Goal: Transaction & Acquisition: Subscribe to service/newsletter

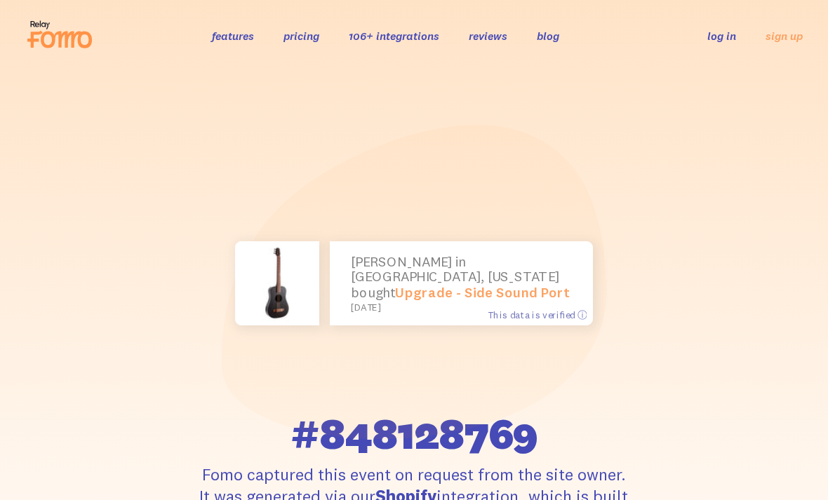
click at [780, 38] on link "sign up" at bounding box center [783, 36] width 37 height 15
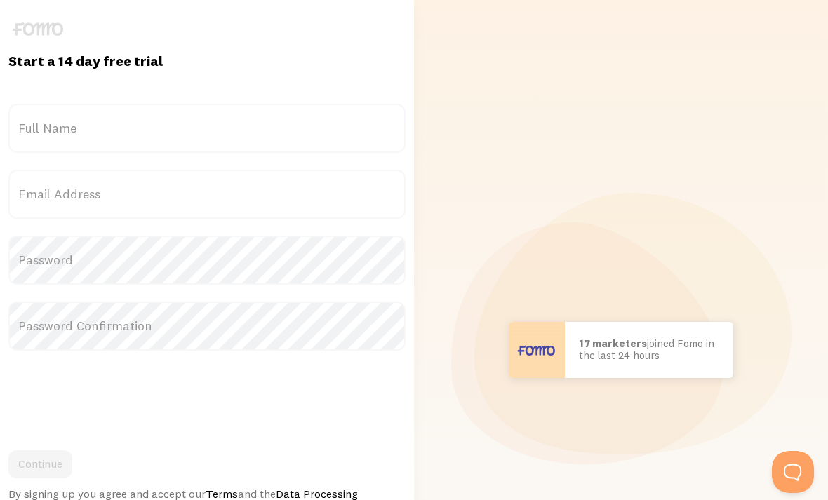
click at [62, 136] on label "Full Name" at bounding box center [206, 128] width 397 height 49
click at [62, 136] on input "Full Name" at bounding box center [206, 128] width 397 height 49
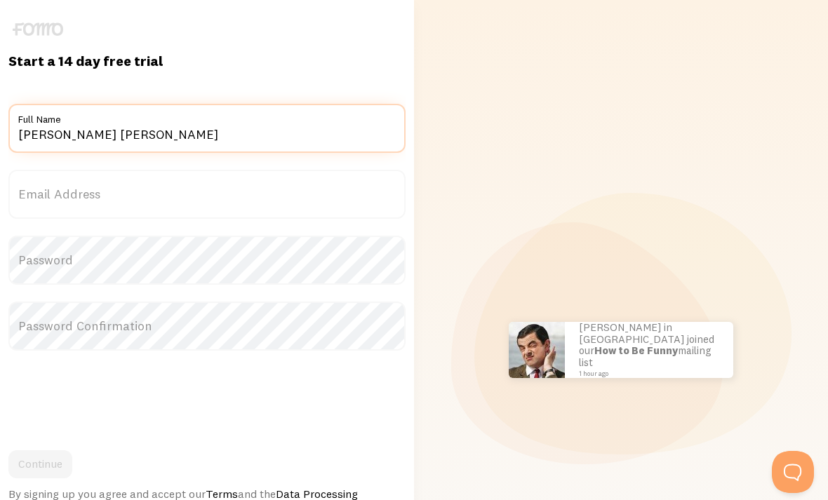
type input "Barry Frank rogers"
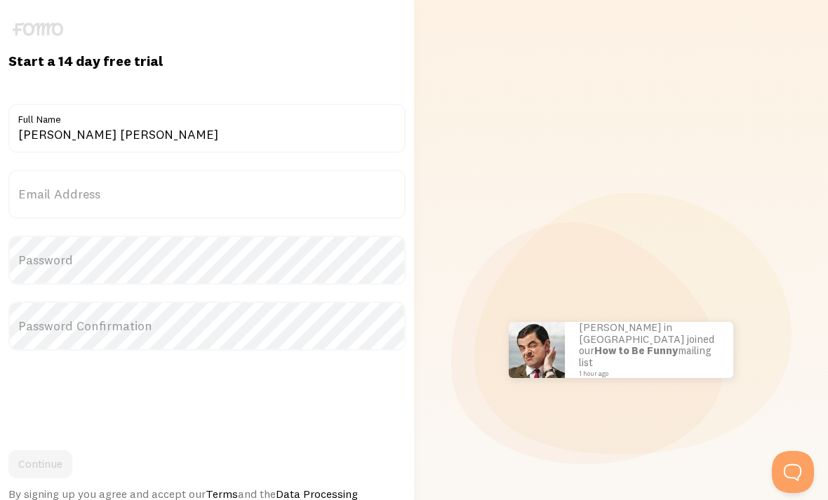
click at [109, 206] on label "Email Address" at bounding box center [206, 194] width 397 height 49
click at [109, 206] on input "Email Address" at bounding box center [206, 194] width 397 height 49
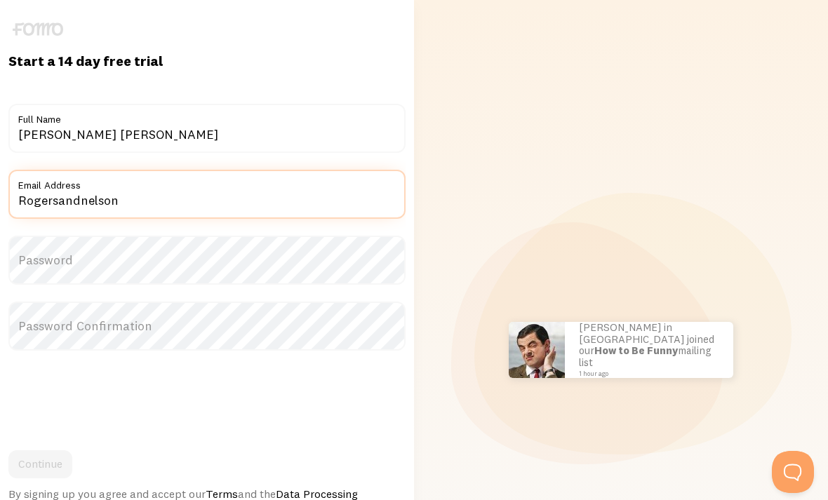
type input "Rogersandnelson"
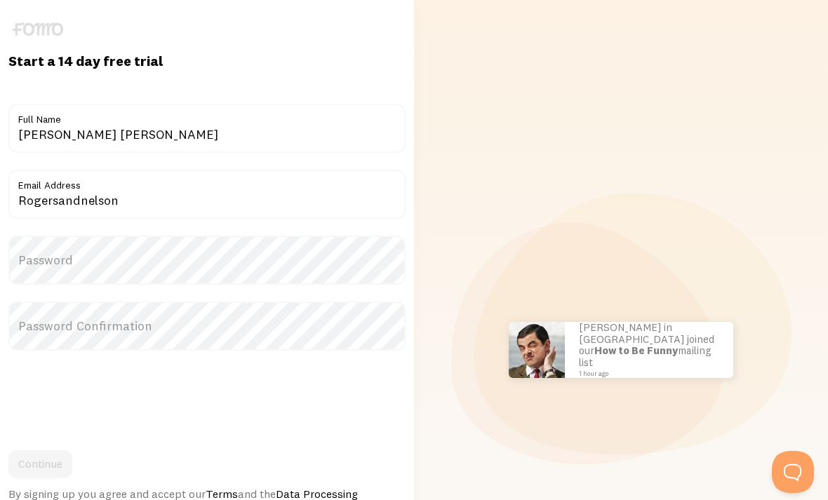
click at [285, 119] on label "Full Name" at bounding box center [206, 116] width 397 height 24
click at [285, 119] on input "Barry Frank rogers" at bounding box center [206, 128] width 397 height 49
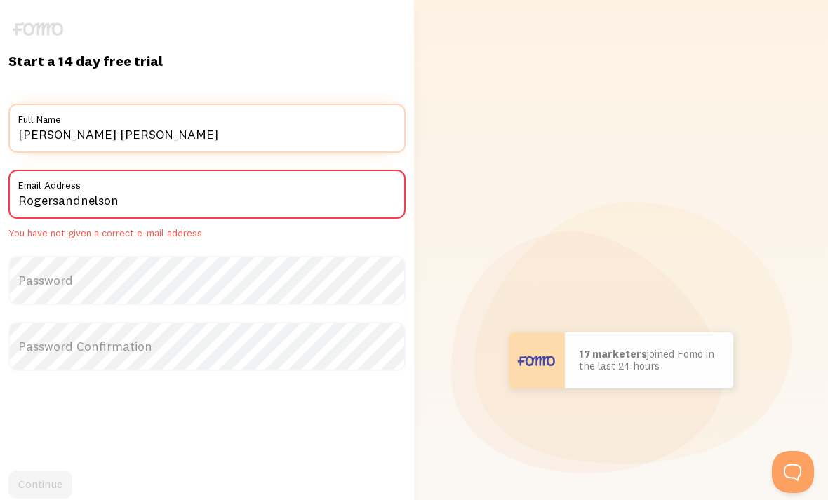
type input "Barry Frank rogers"
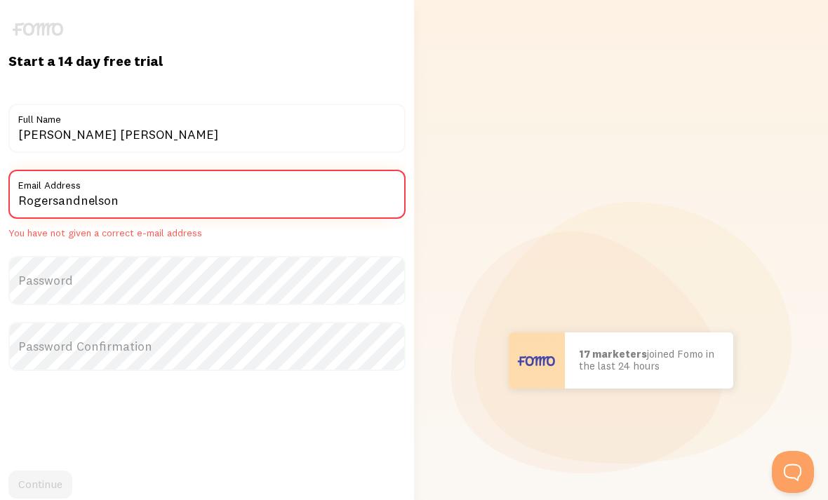
click at [124, 201] on input "Rogersandnelson" at bounding box center [206, 194] width 397 height 49
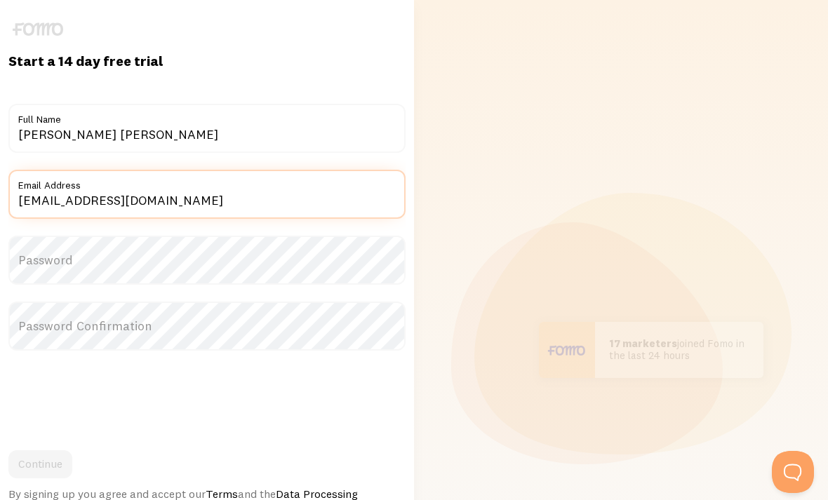
type input "Rogersandnelson@msn.com"
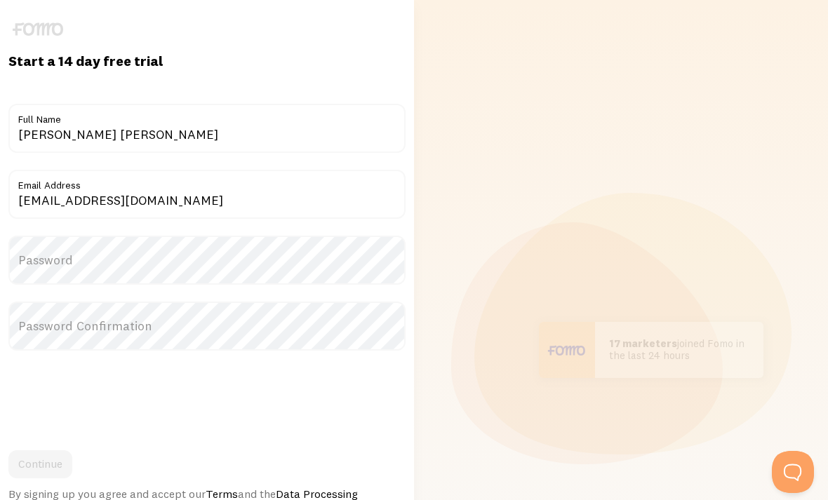
click at [104, 262] on label "Password" at bounding box center [206, 260] width 397 height 49
click at [124, 256] on label "Password" at bounding box center [206, 260] width 397 height 49
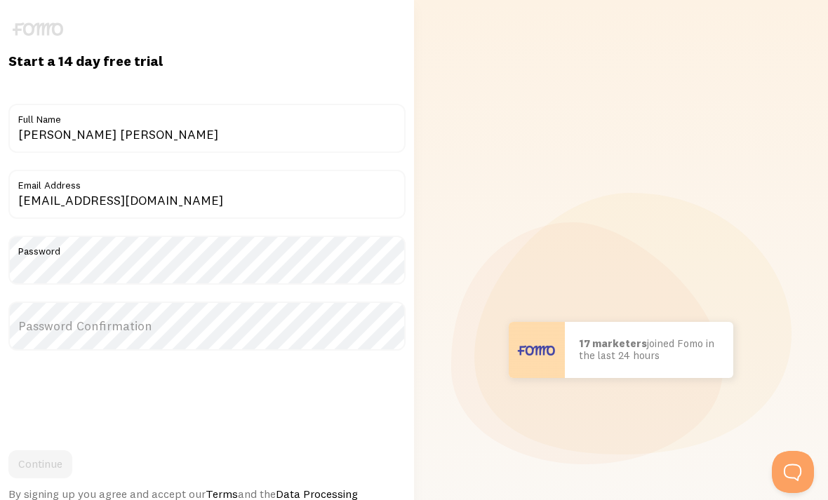
click at [73, 332] on label "Password Confirmation" at bounding box center [206, 326] width 397 height 49
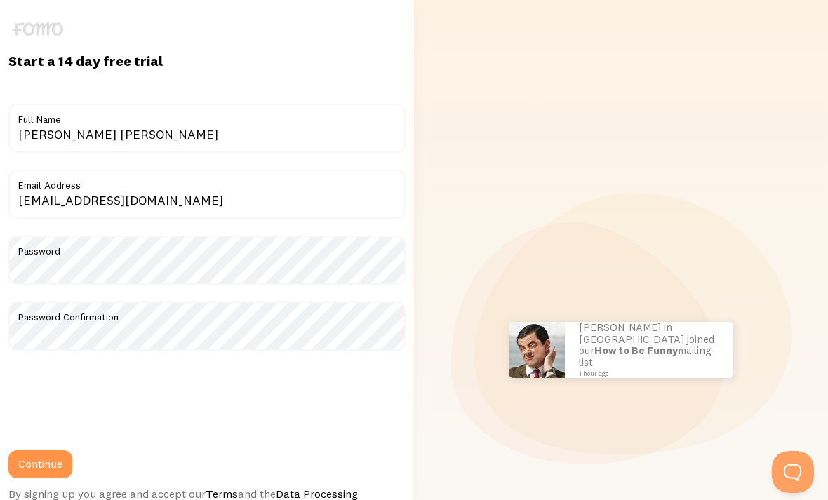
click at [36, 471] on button "Continue" at bounding box center [40, 464] width 64 height 28
